Goal: Information Seeking & Learning: Compare options

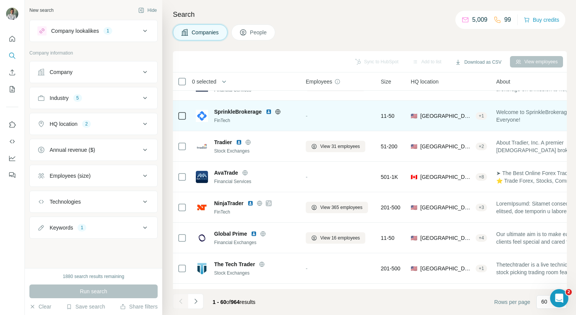
scroll to position [120, 0]
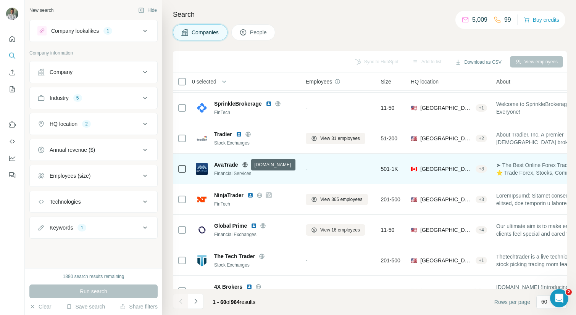
click at [245, 165] on icon at bounding box center [245, 165] width 6 height 6
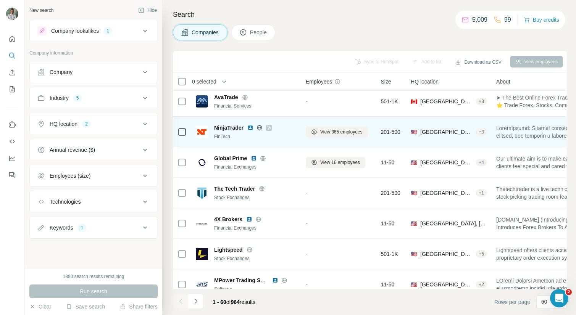
scroll to position [197, 0]
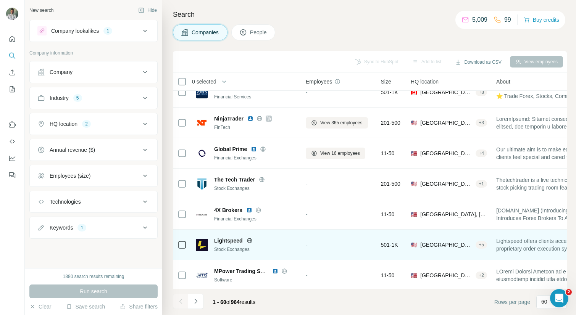
click at [250, 239] on icon at bounding box center [250, 241] width 6 height 6
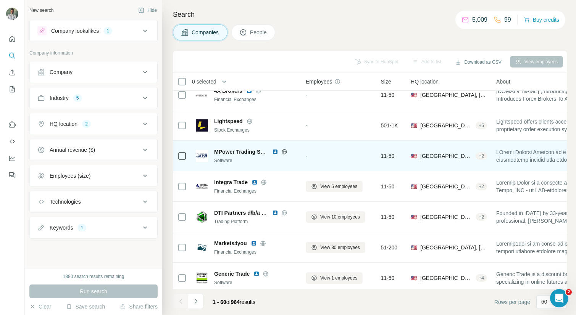
scroll to position [320, 0]
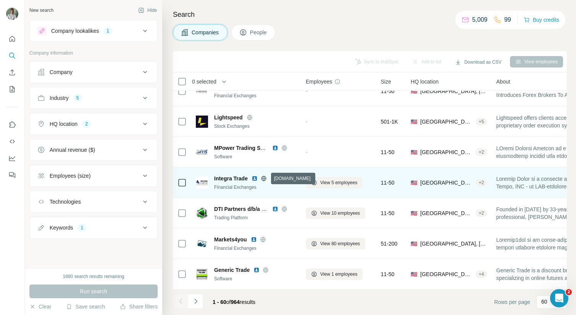
click at [264, 177] on icon at bounding box center [264, 178] width 2 height 5
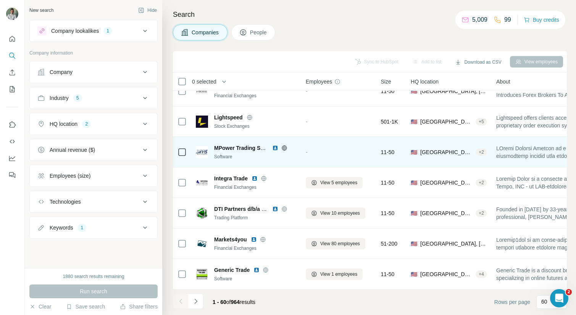
click at [283, 148] on icon at bounding box center [284, 148] width 5 height 0
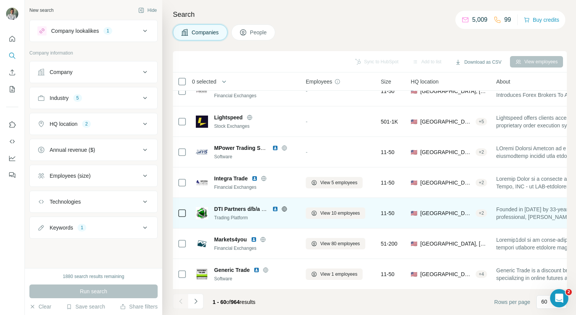
click at [285, 210] on icon at bounding box center [284, 208] width 2 height 5
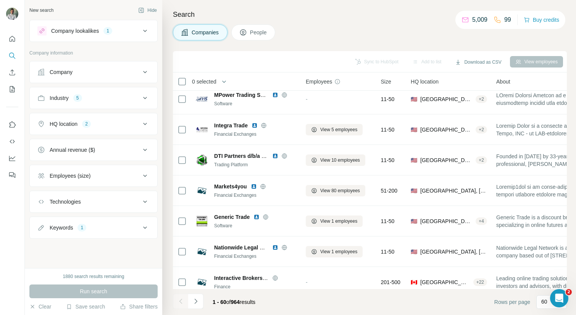
scroll to position [374, 0]
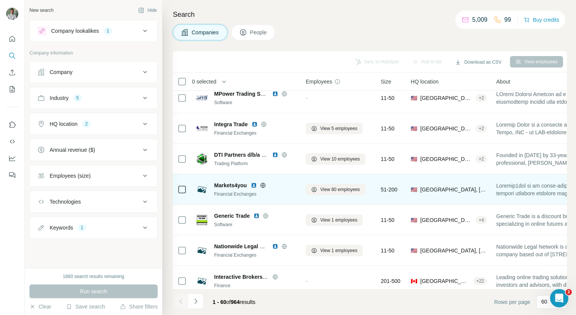
click at [265, 186] on icon at bounding box center [263, 185] width 6 height 6
click at [255, 184] on img at bounding box center [254, 185] width 6 height 6
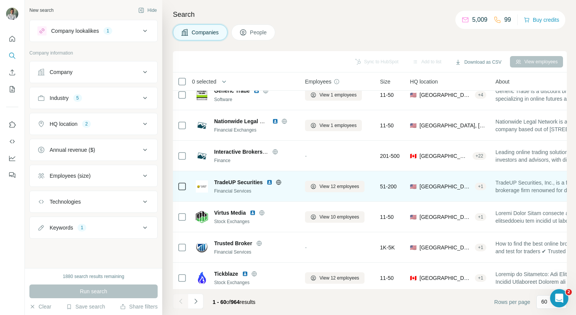
scroll to position [500, 0]
click at [270, 183] on img at bounding box center [269, 182] width 6 height 6
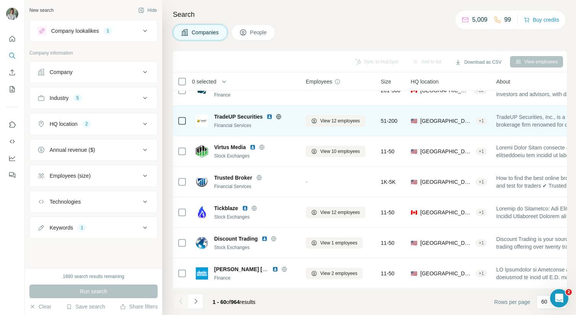
scroll to position [566, 0]
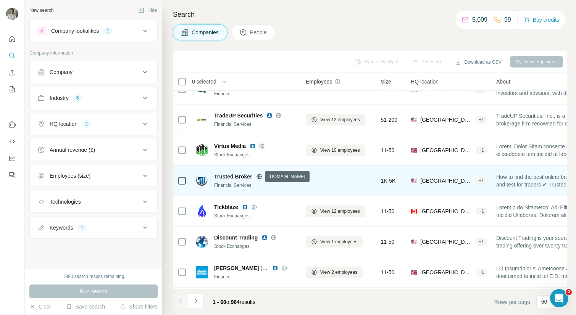
click at [260, 176] on icon at bounding box center [259, 176] width 2 height 5
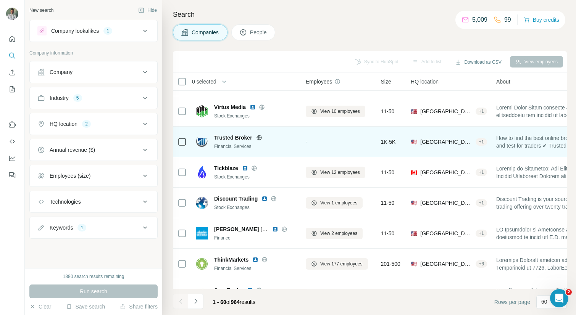
scroll to position [611, 0]
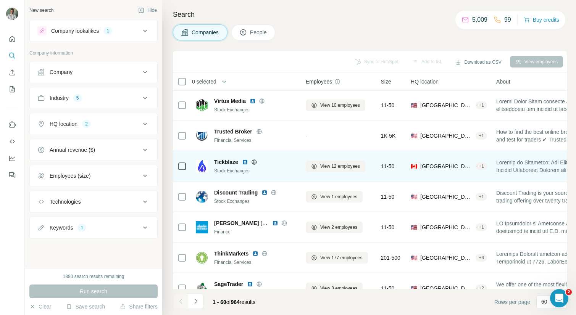
click at [256, 161] on icon at bounding box center [254, 162] width 6 height 6
click at [247, 161] on img at bounding box center [245, 162] width 6 height 6
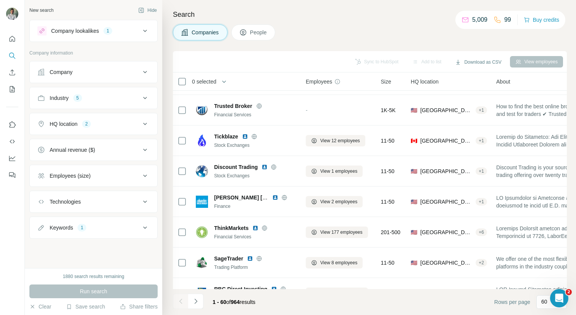
scroll to position [649, 0]
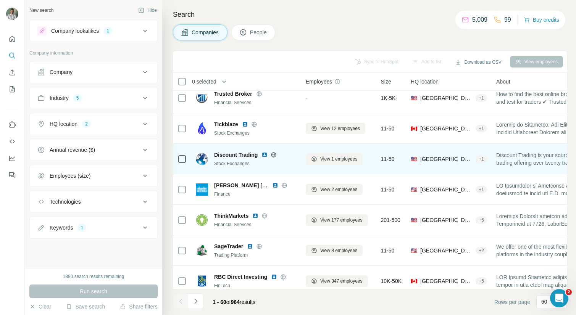
click at [265, 155] on img at bounding box center [264, 155] width 6 height 6
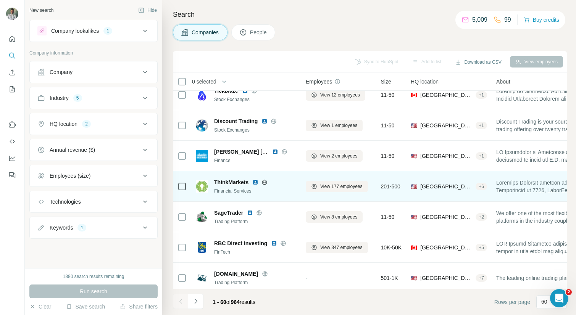
scroll to position [692, 0]
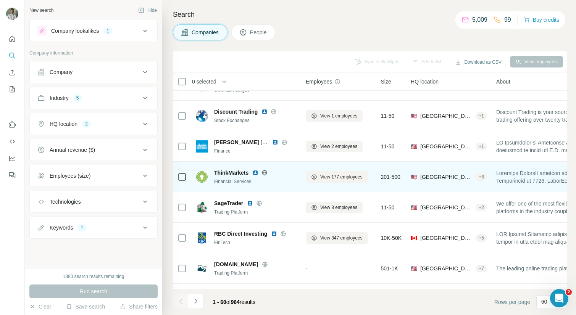
click at [256, 173] on img at bounding box center [255, 173] width 6 height 6
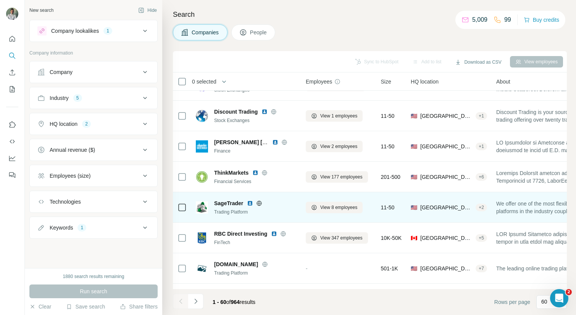
click at [250, 202] on img at bounding box center [250, 203] width 6 height 6
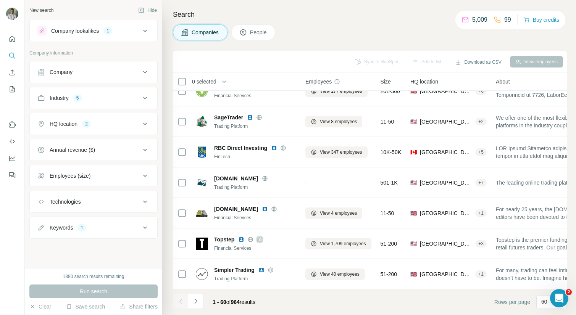
scroll to position [781, 0]
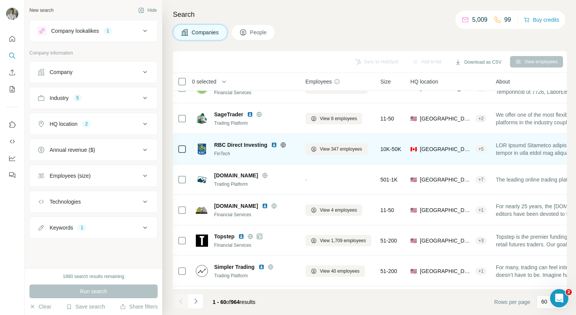
click at [273, 144] on img at bounding box center [274, 145] width 6 height 6
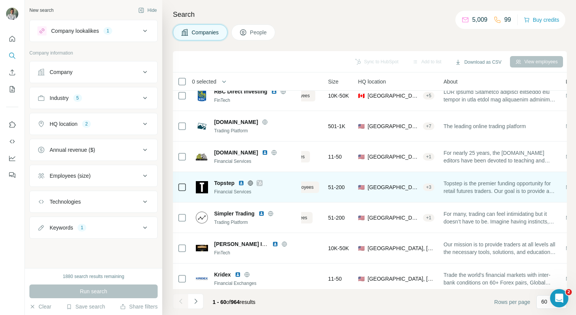
scroll to position [835, 55]
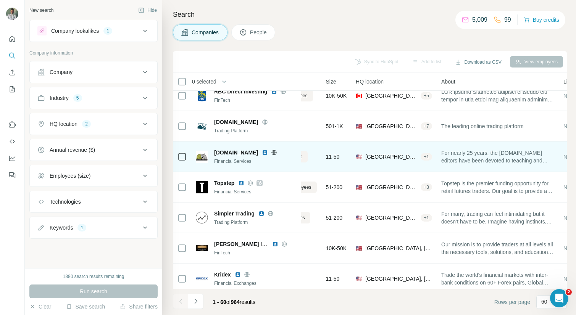
click at [268, 153] on img at bounding box center [265, 153] width 6 height 6
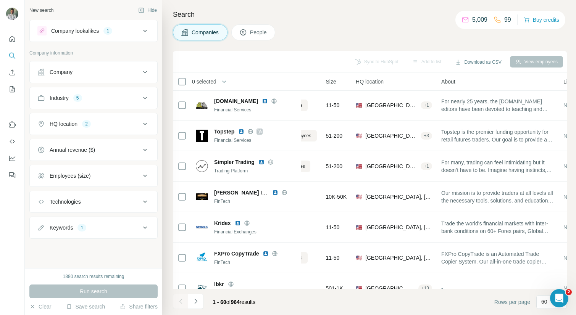
scroll to position [887, 55]
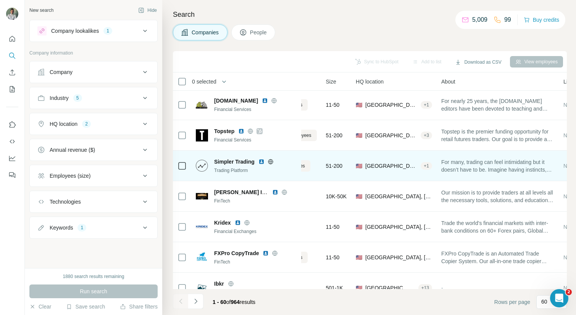
click at [262, 161] on img at bounding box center [261, 162] width 6 height 6
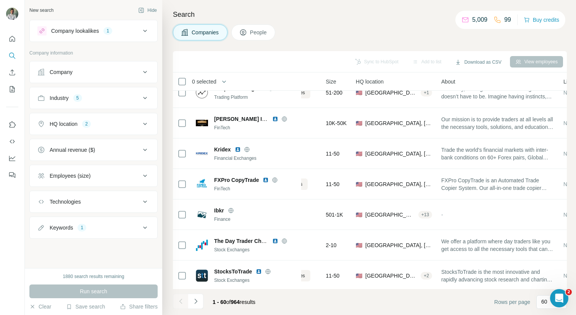
scroll to position [960, 55]
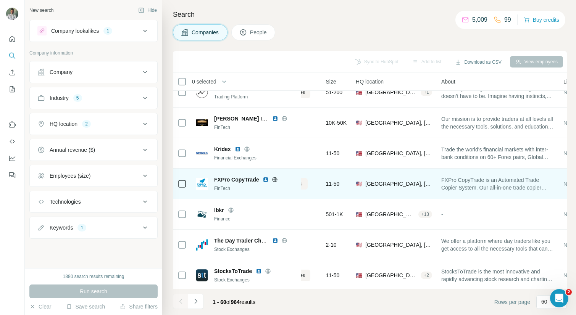
click at [264, 180] on img at bounding box center [266, 180] width 6 height 6
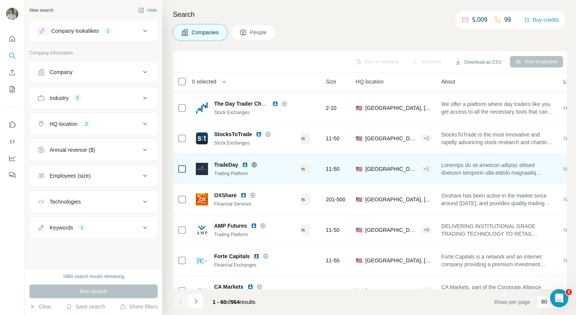
scroll to position [1098, 55]
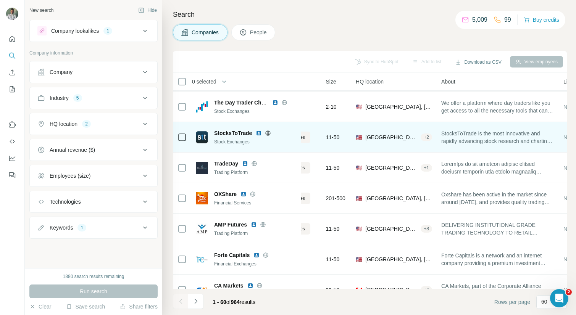
click at [258, 134] on img at bounding box center [259, 133] width 6 height 6
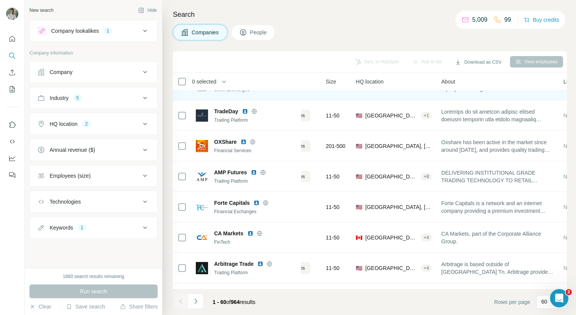
scroll to position [1152, 55]
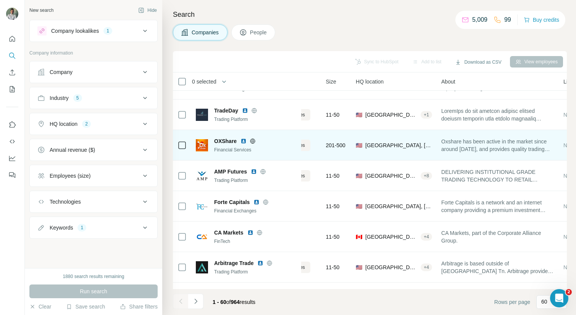
click at [244, 142] on img at bounding box center [243, 141] width 6 height 6
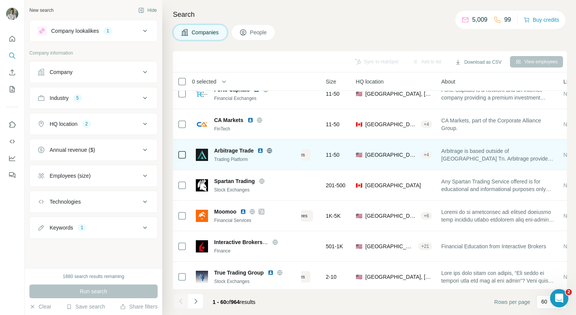
scroll to position [1266, 55]
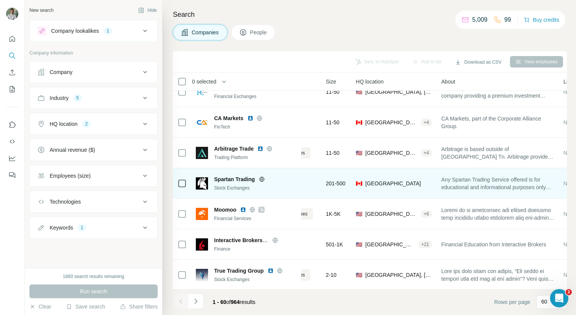
click at [262, 179] on icon at bounding box center [262, 179] width 2 height 5
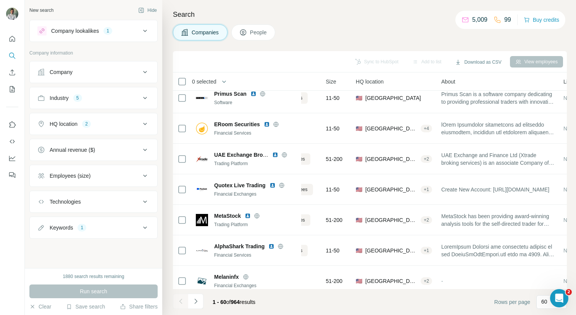
scroll to position [1475, 55]
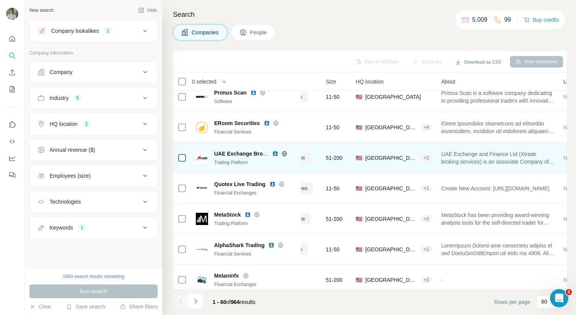
click at [275, 154] on img at bounding box center [275, 154] width 6 height 6
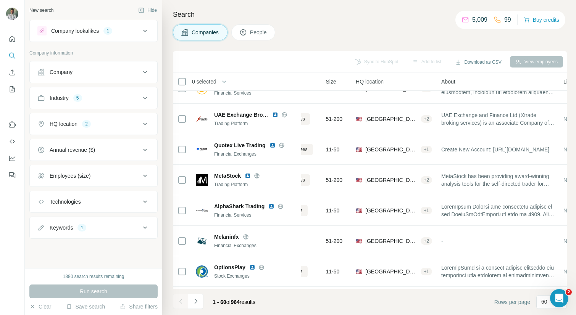
scroll to position [1517, 55]
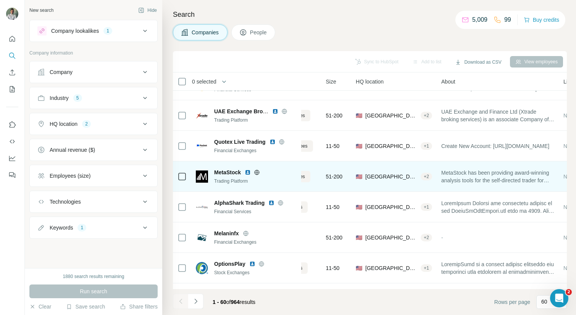
click at [248, 173] on img at bounding box center [248, 172] width 6 height 6
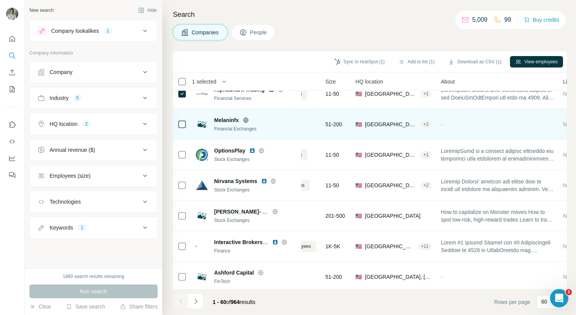
scroll to position [1634, 55]
